Goal: Information Seeking & Learning: Find specific fact

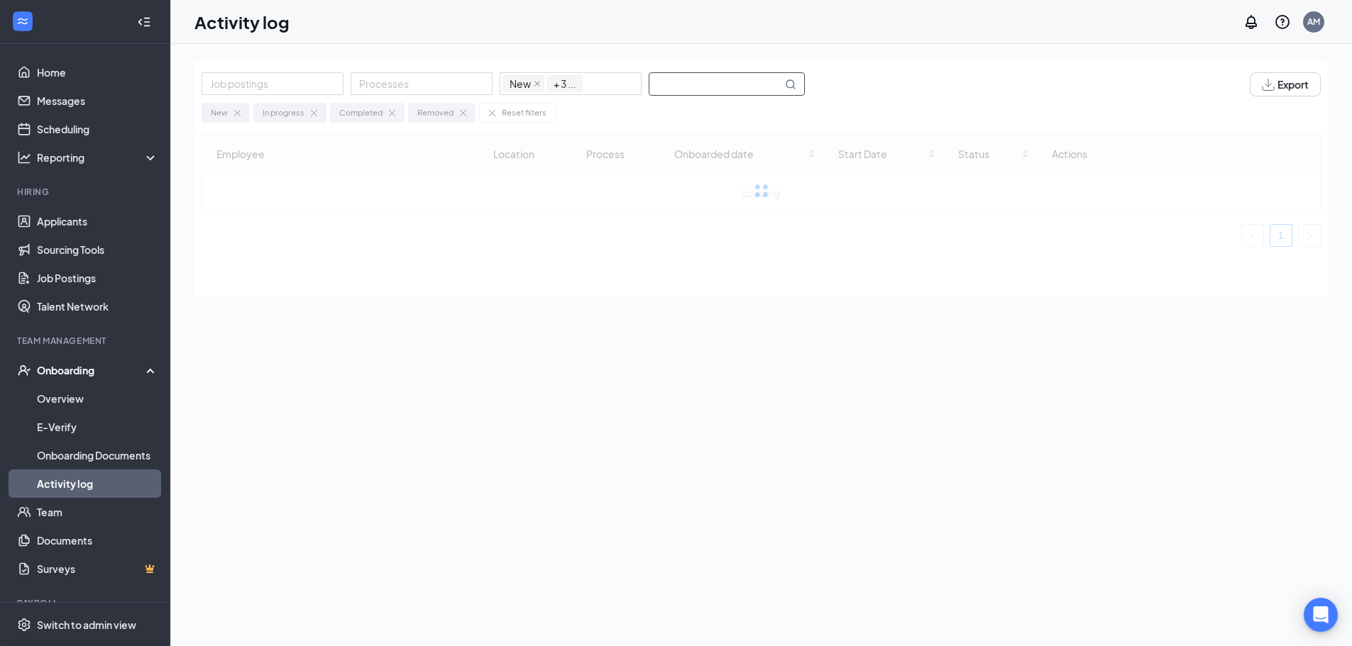
click at [682, 87] on input "text" at bounding box center [715, 84] width 133 height 22
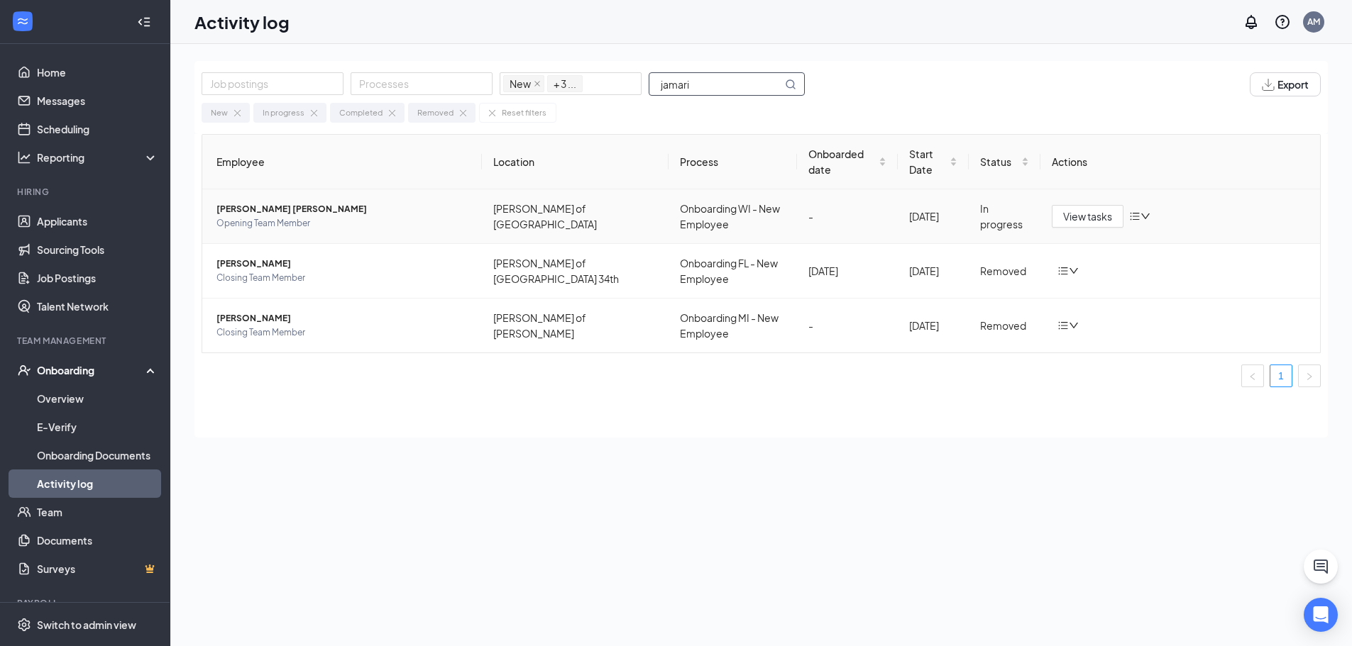
type input "jamari"
click at [339, 221] on span "Opening Team Member" at bounding box center [343, 223] width 254 height 14
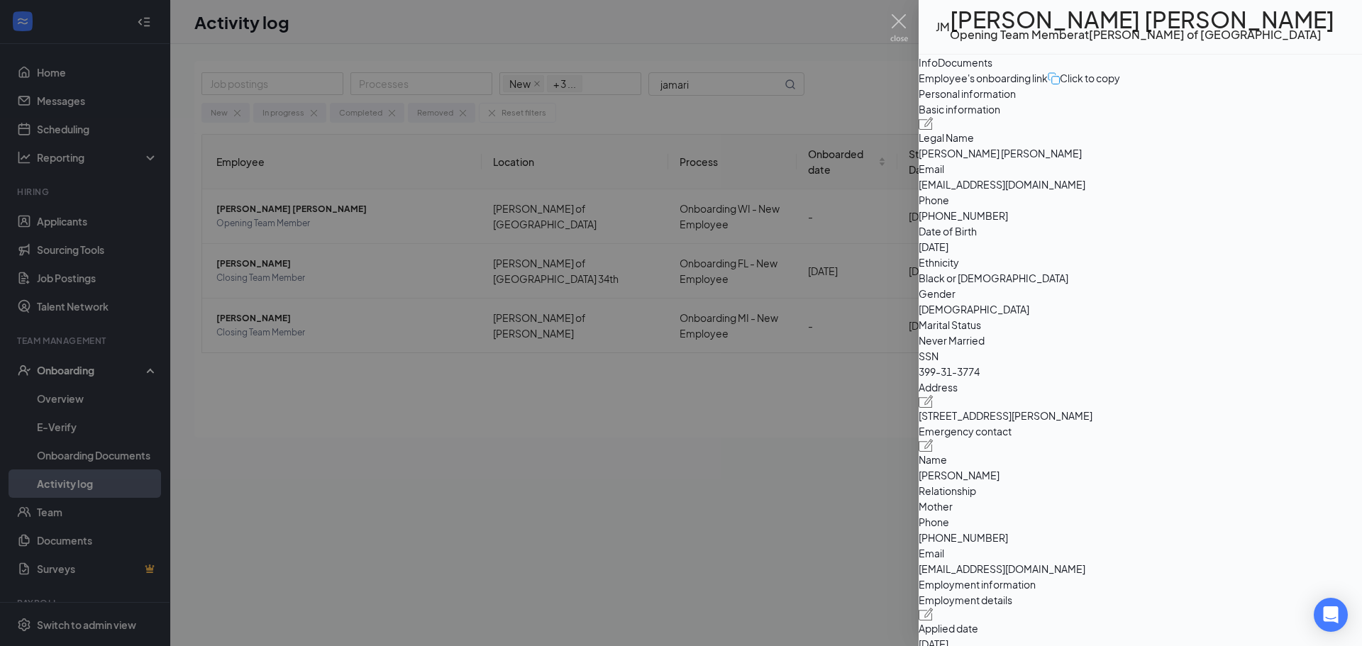
click at [993, 70] on div "Documents" at bounding box center [965, 63] width 55 height 16
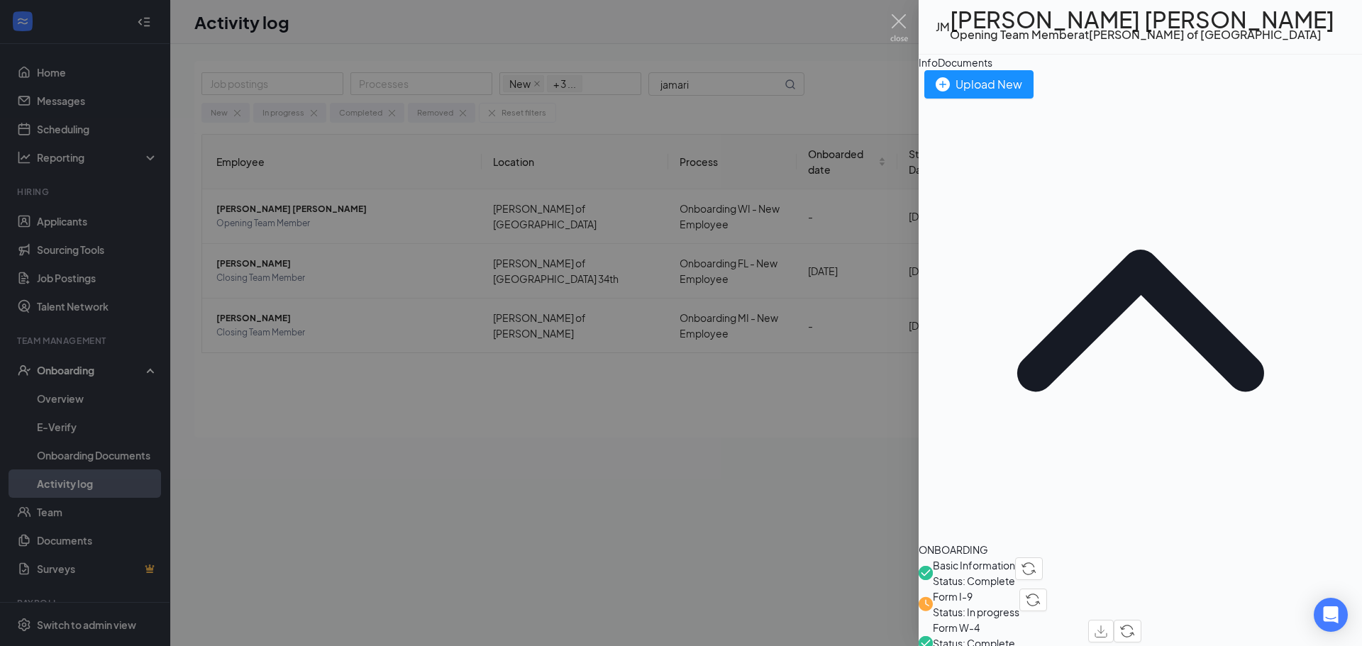
click at [1006, 559] on span "Basic Information" at bounding box center [974, 565] width 82 height 13
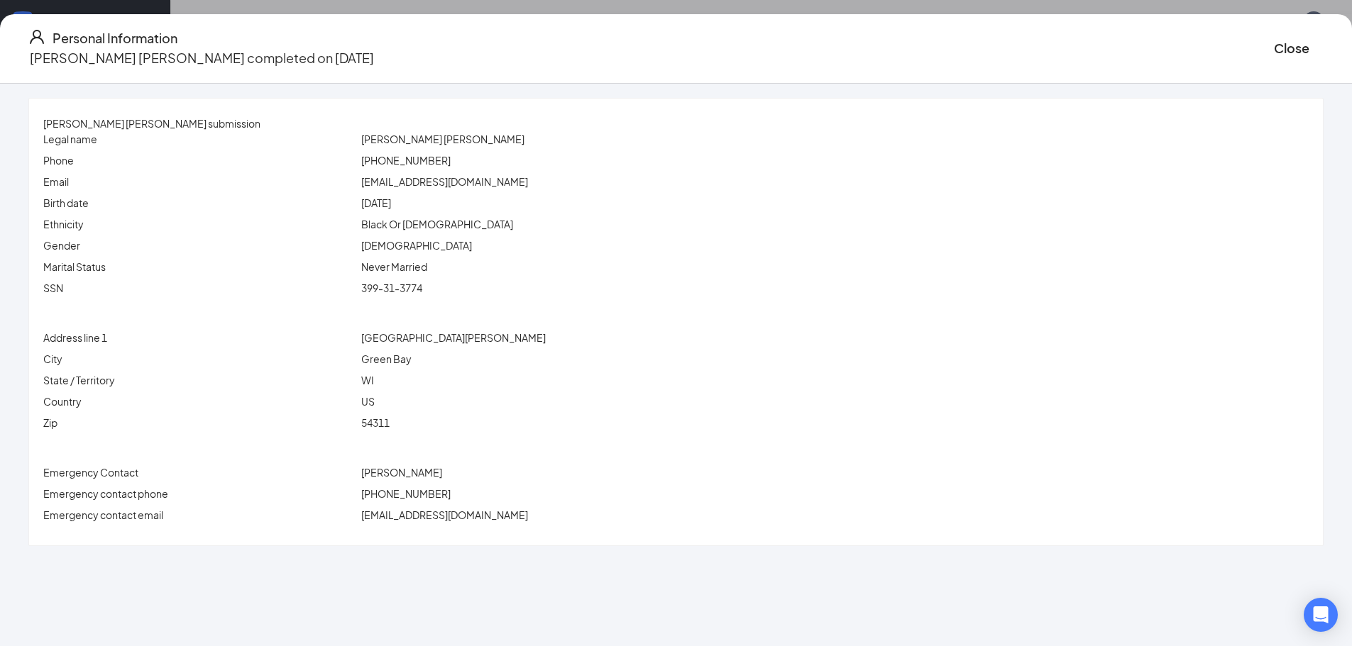
click at [451, 167] on span "[PHONE_NUMBER]" at bounding box center [405, 160] width 89 height 13
copy span "[PHONE_NUMBER]"
click at [525, 178] on span "[EMAIL_ADDRESS][DOMAIN_NAME]" at bounding box center [444, 181] width 167 height 13
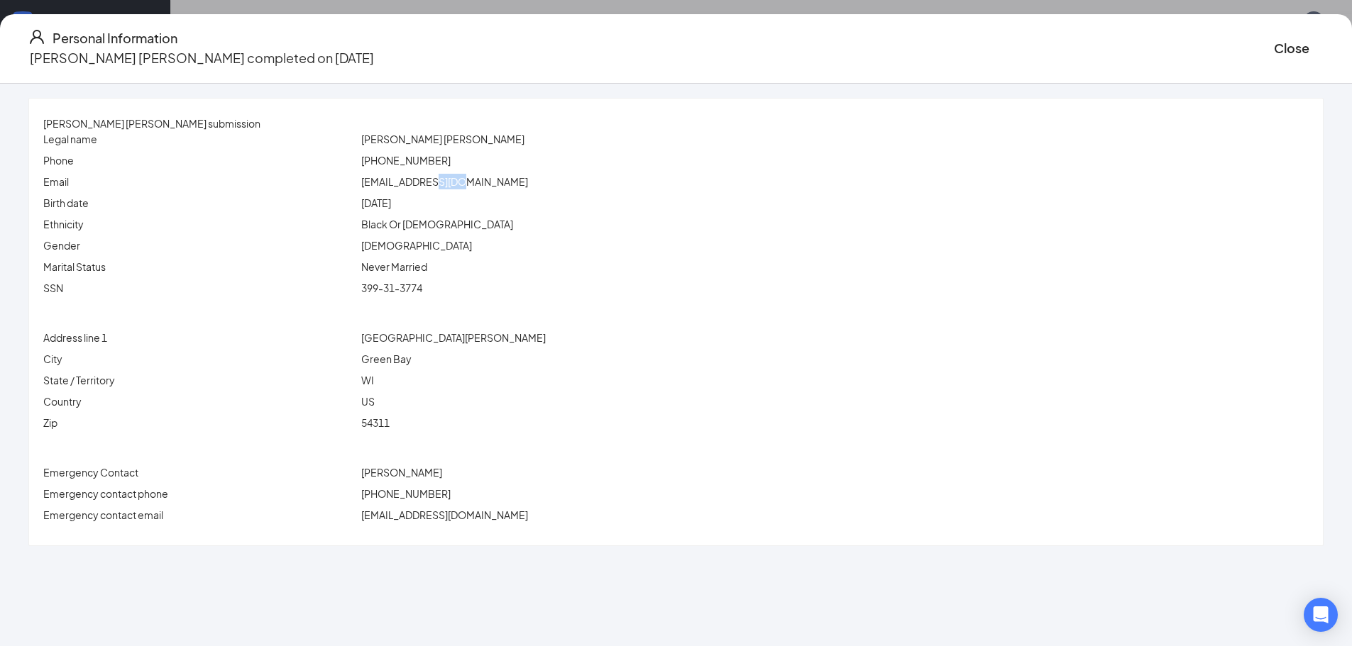
click at [525, 178] on span "[EMAIL_ADDRESS][DOMAIN_NAME]" at bounding box center [444, 181] width 167 height 13
copy span "[EMAIL_ADDRESS][DOMAIN_NAME]"
click at [422, 294] on span "399-31-3774" at bounding box center [391, 288] width 61 height 13
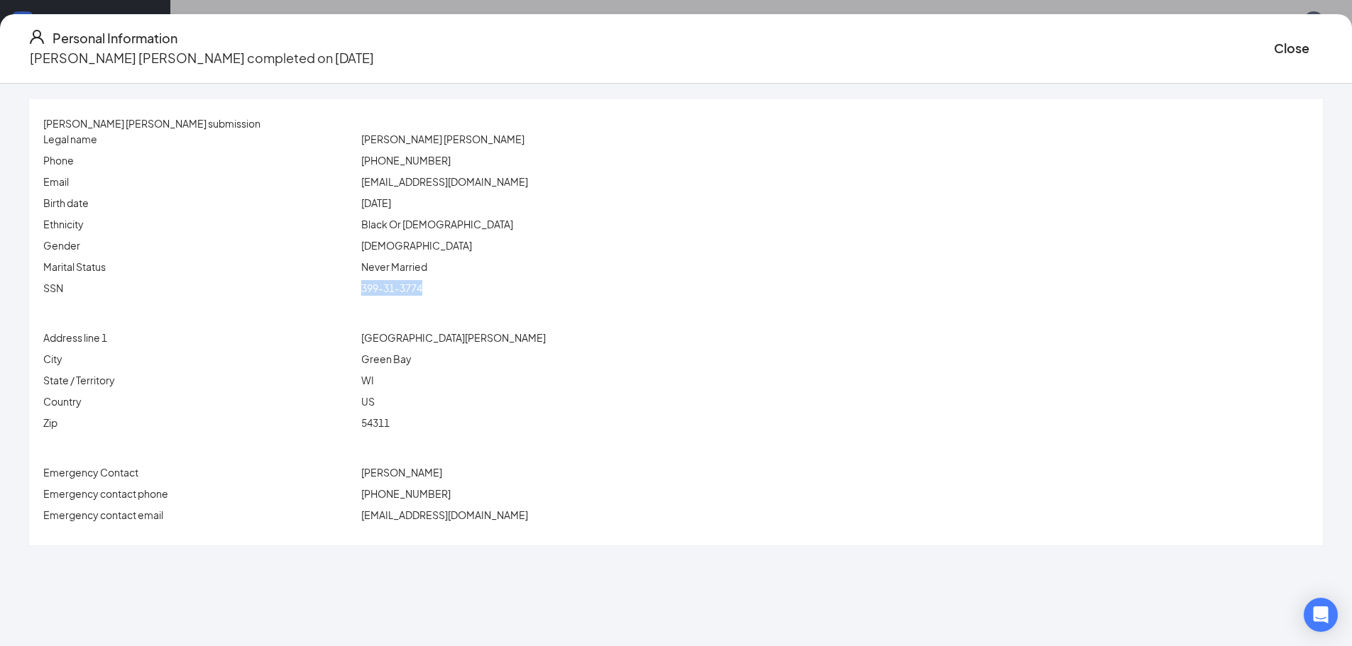
click at [422, 294] on span "399-31-3774" at bounding box center [391, 288] width 61 height 13
copy span "399-31-3774"
click at [1274, 38] on button "Close" at bounding box center [1291, 48] width 35 height 20
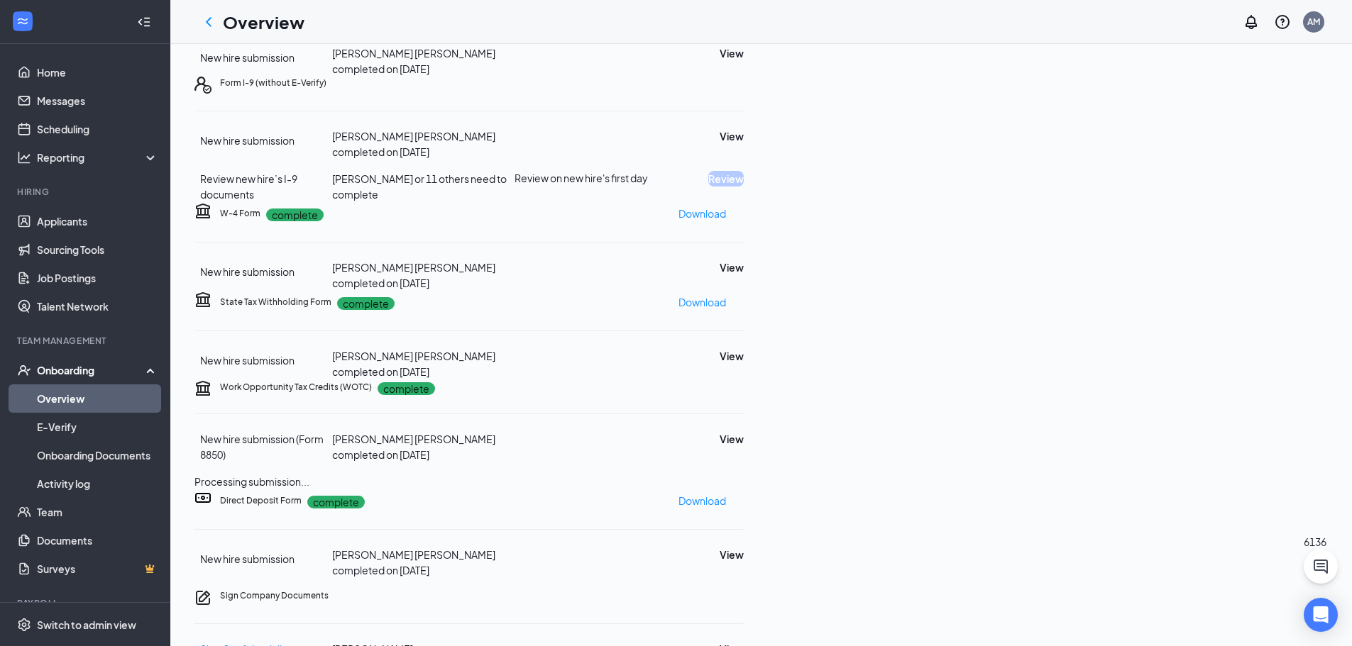
scroll to position [284, 0]
click at [726, 221] on p "Download" at bounding box center [702, 214] width 48 height 16
click at [726, 310] on p "Download" at bounding box center [702, 302] width 48 height 16
click at [726, 509] on p "Download" at bounding box center [702, 501] width 48 height 16
